Goal: Check status: Check status

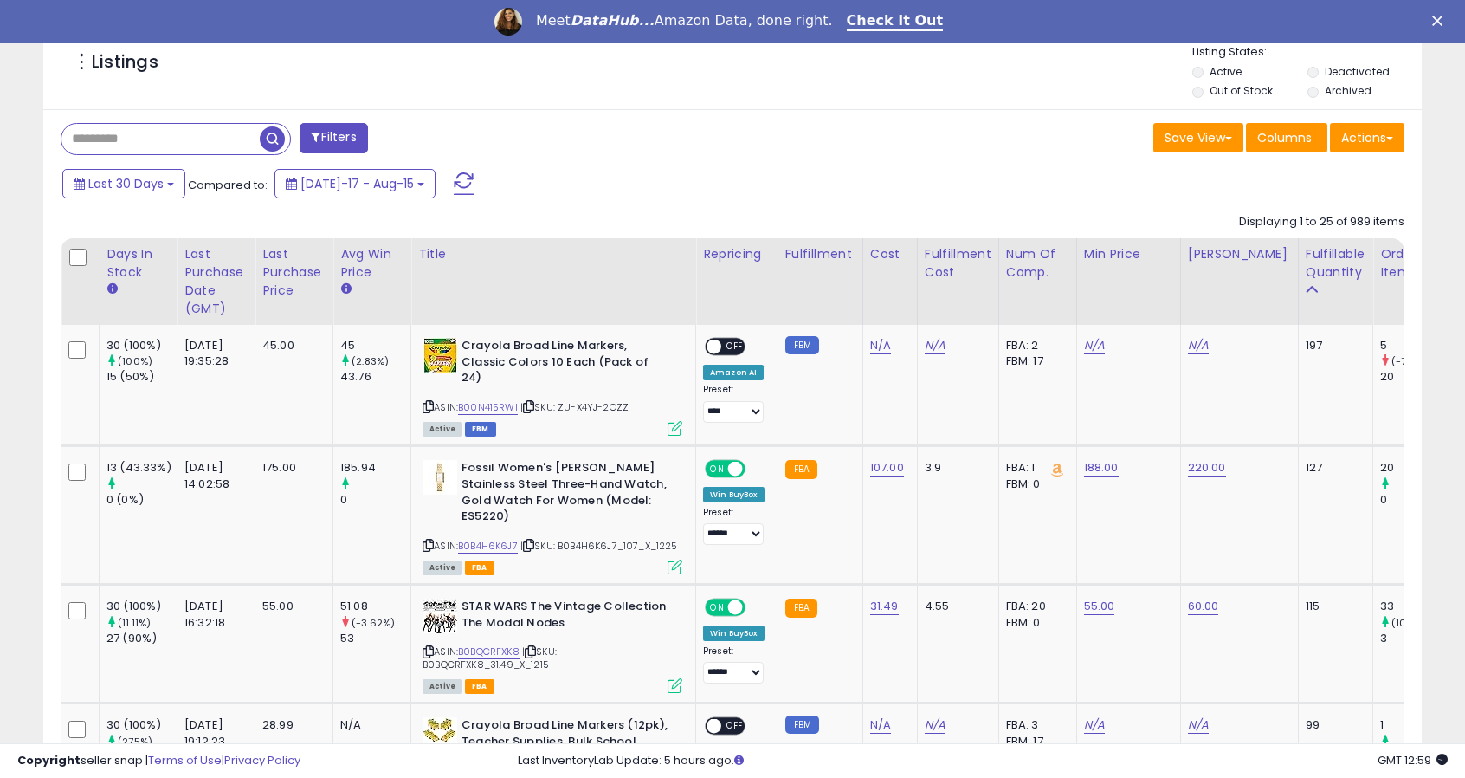
scroll to position [648, 0]
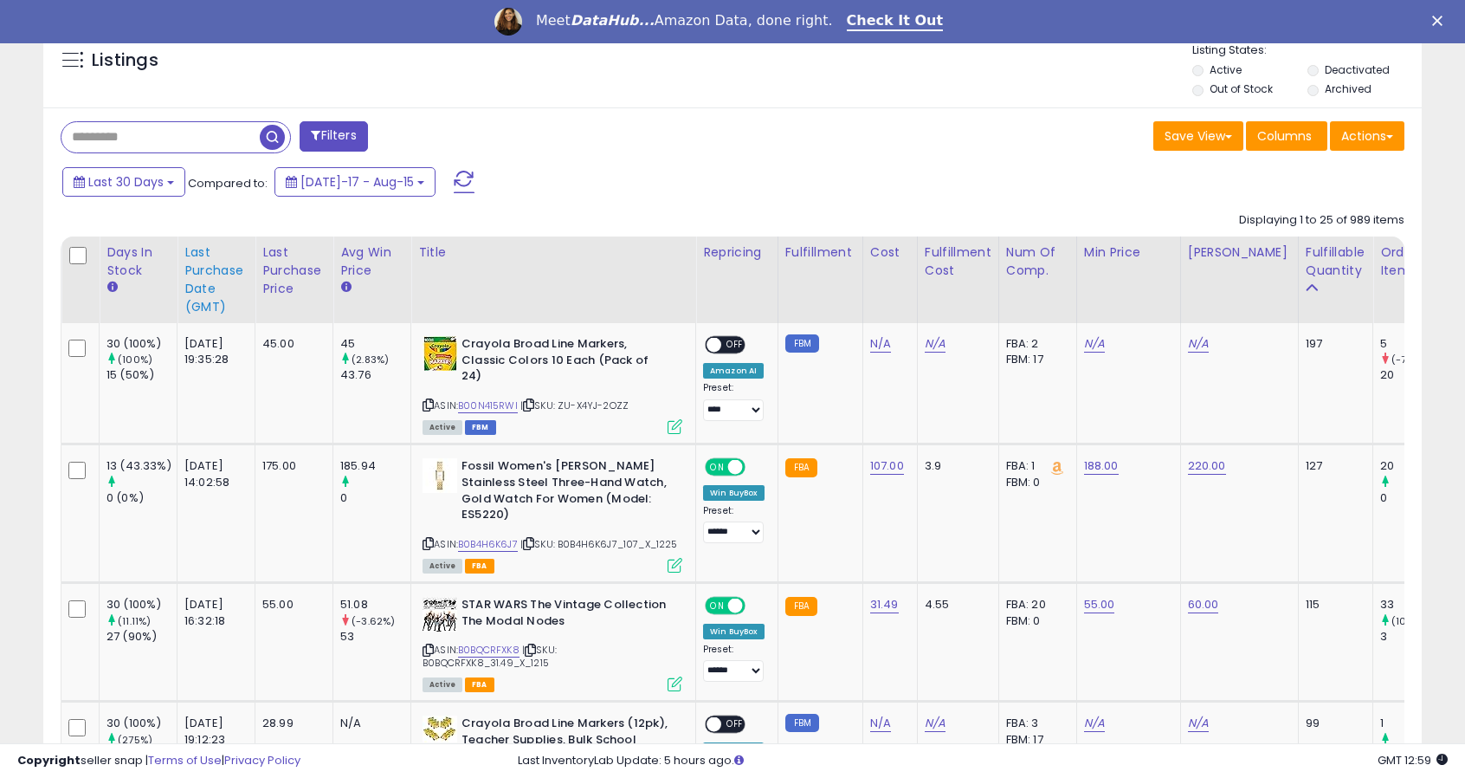
click at [211, 249] on div "Last Purchase Date (GMT)" at bounding box center [215, 279] width 63 height 73
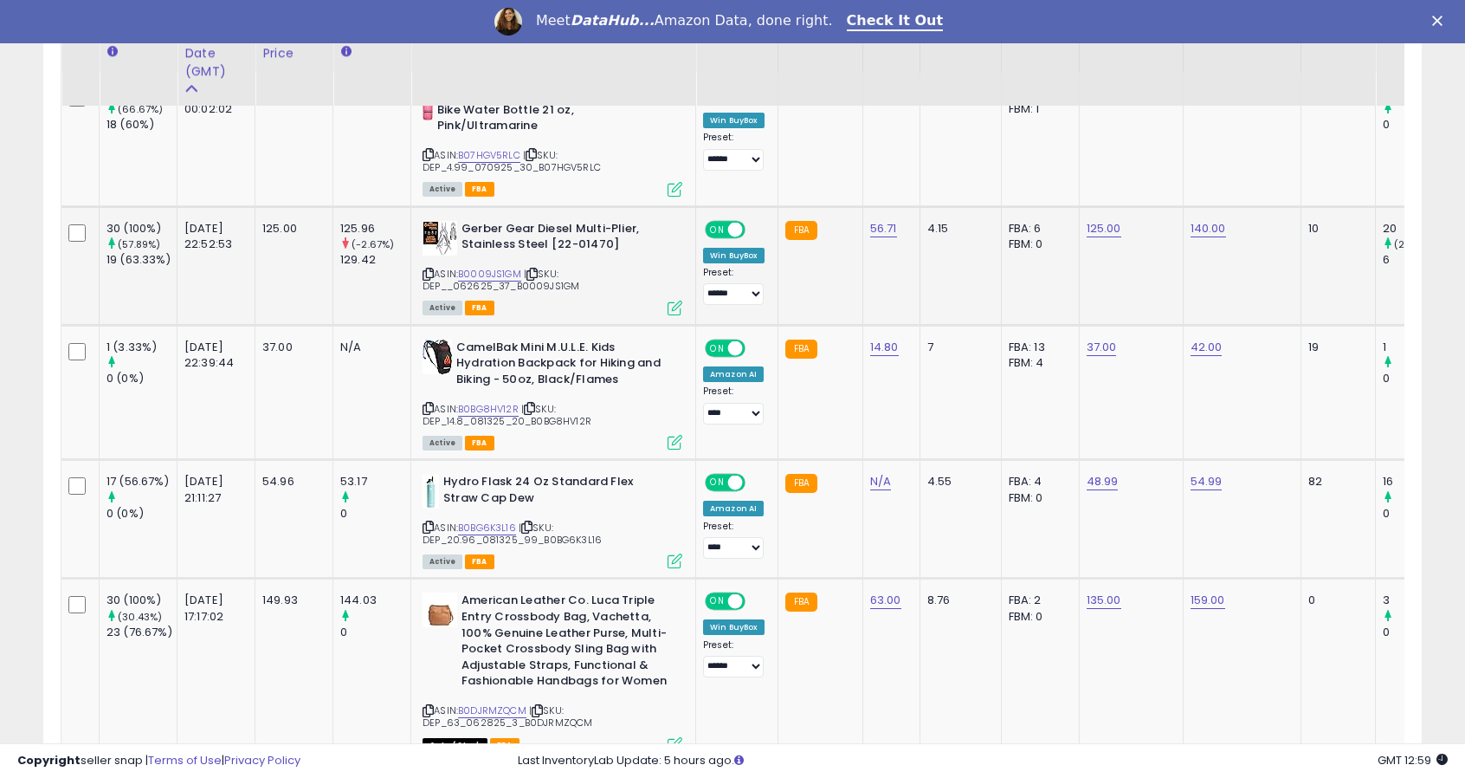
scroll to position [917, 0]
click at [483, 402] on link "B0BG8HV12R" at bounding box center [488, 408] width 61 height 15
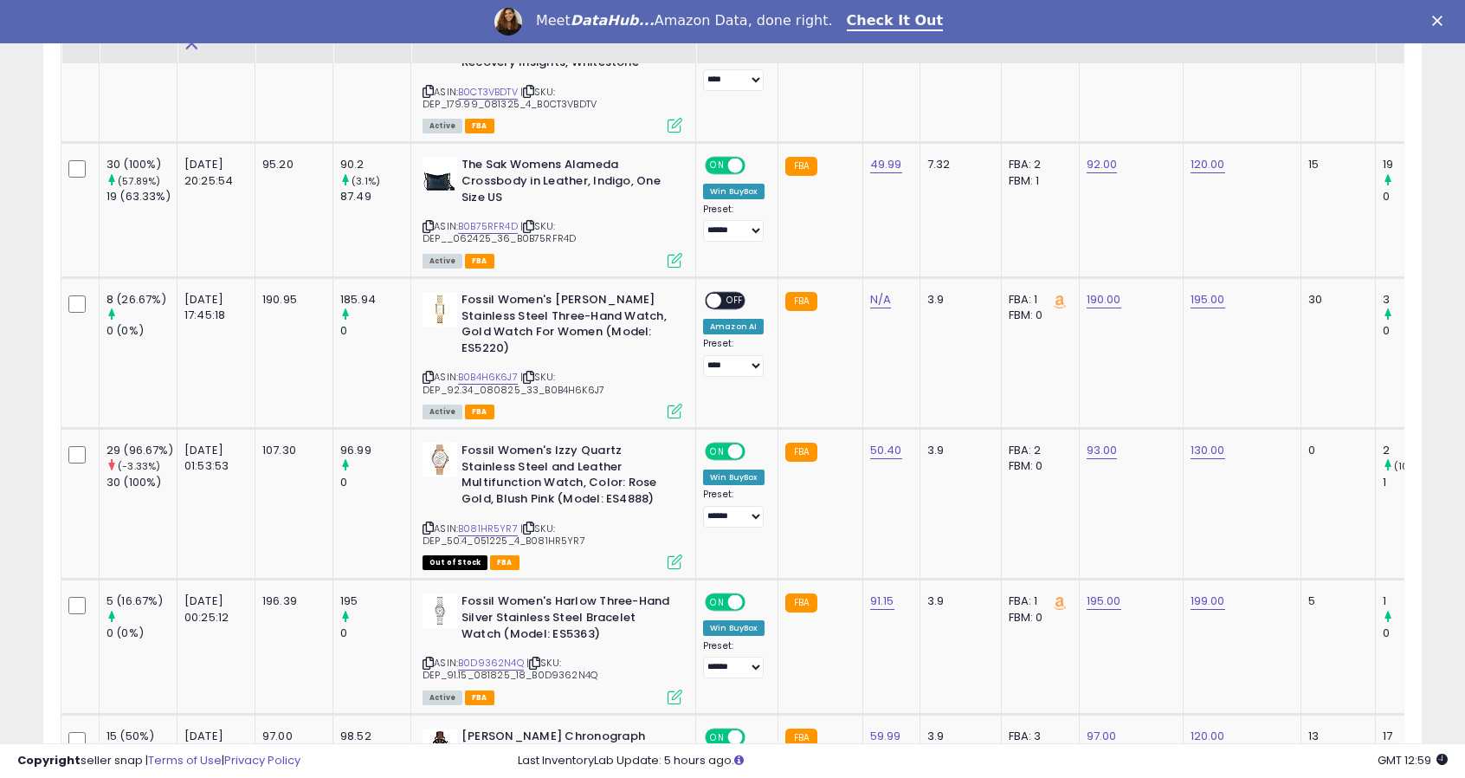
scroll to position [2364, 0]
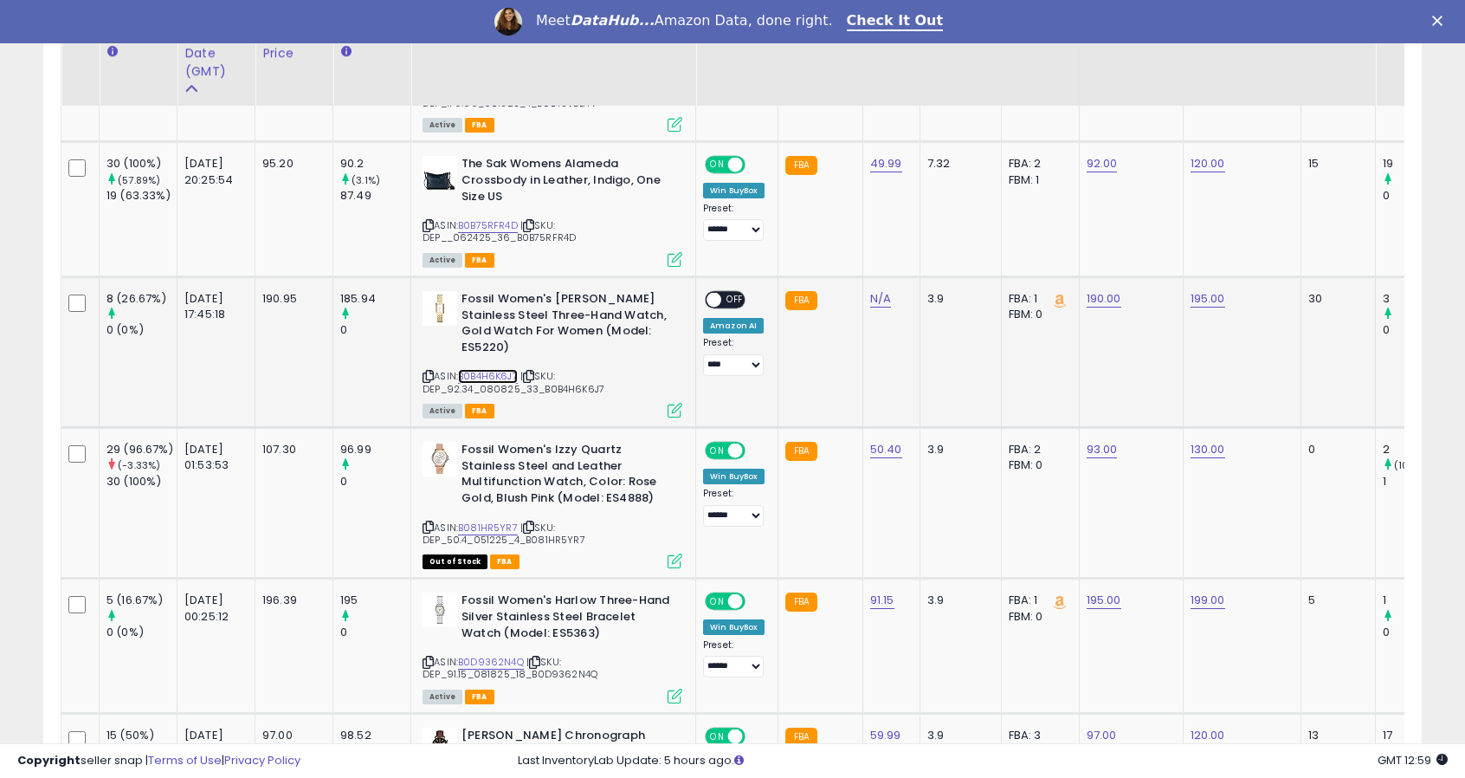
click at [503, 376] on link "B0B4H6K6J7" at bounding box center [488, 376] width 60 height 15
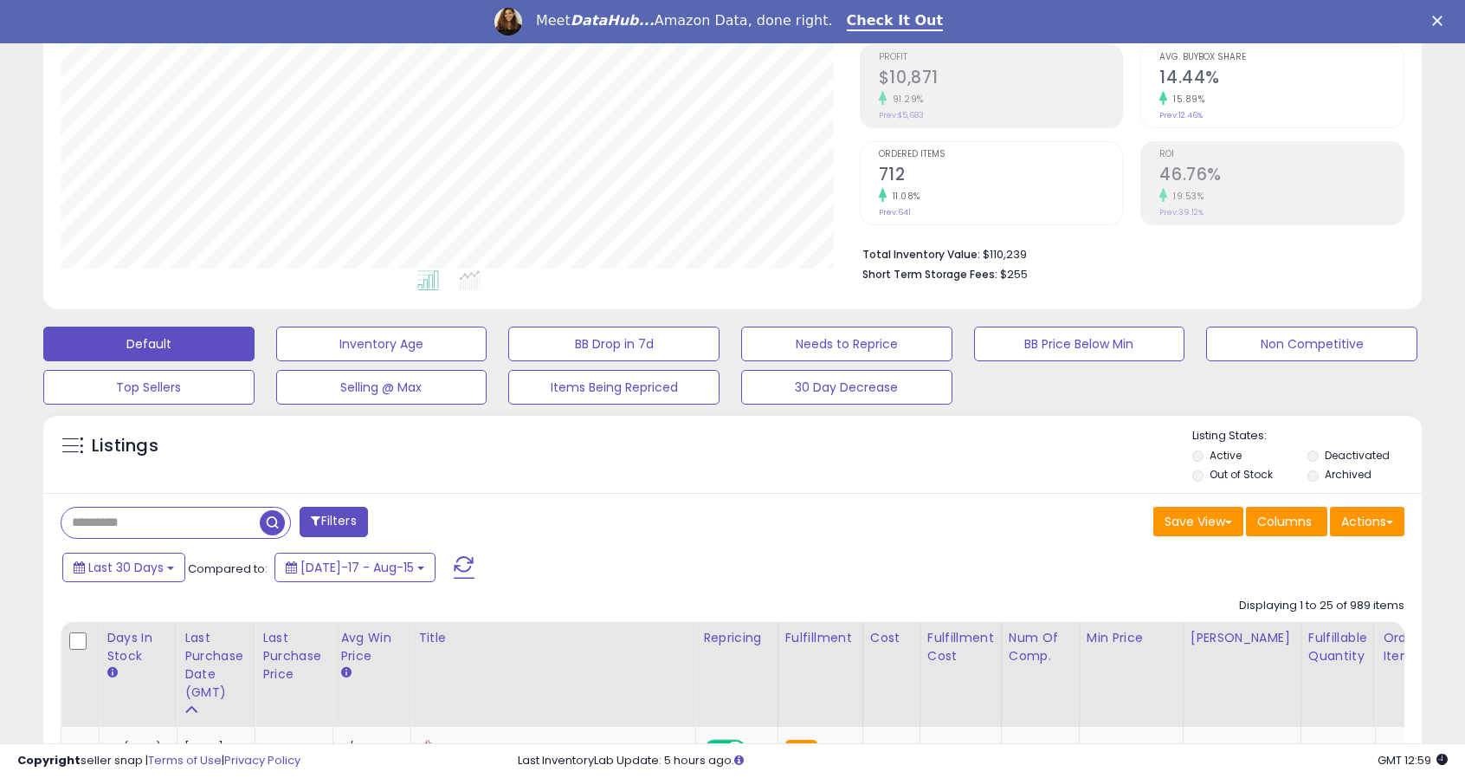
scroll to position [0, 0]
